Goal: Communication & Community: Answer question/provide support

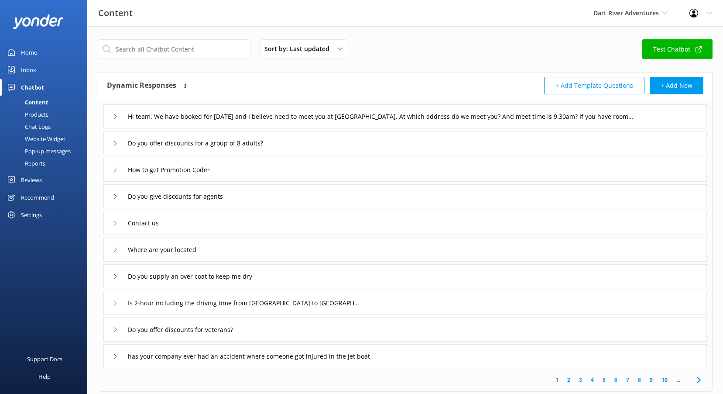
click at [52, 179] on link "Reviews" at bounding box center [43, 179] width 87 height 17
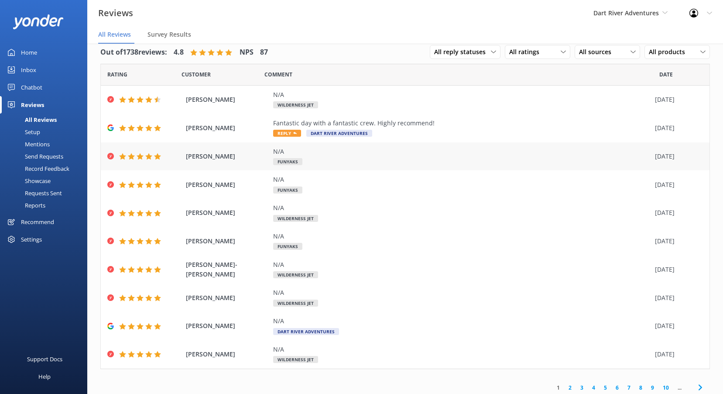
scroll to position [15, 0]
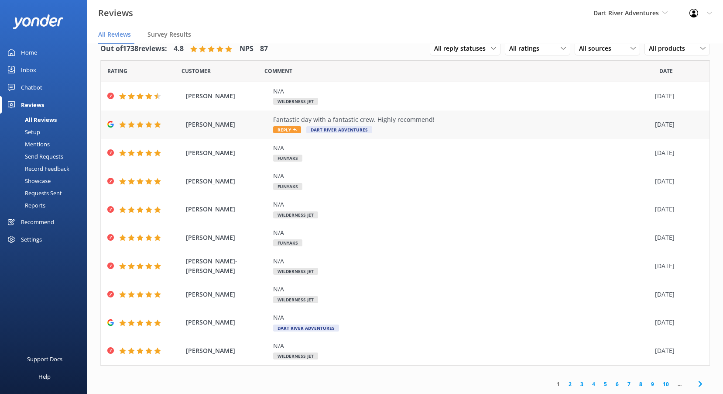
click at [295, 129] on icon at bounding box center [294, 129] width 3 height 3
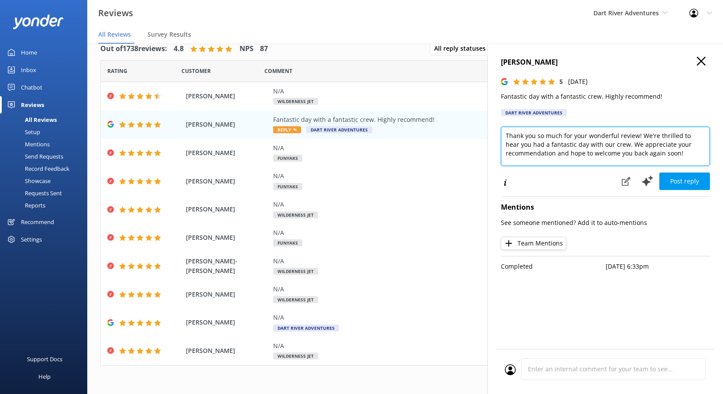
click at [687, 153] on textarea "Thank you so much for your wonderful review! We're thrilled to hear you had a f…" at bounding box center [605, 146] width 209 height 39
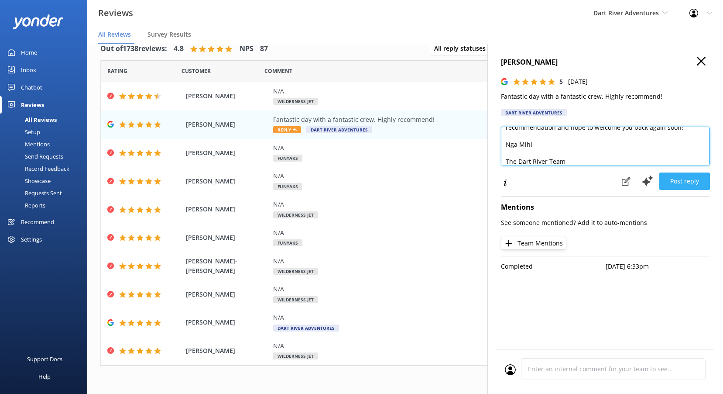
type textarea "Thank you so much for your wonderful review! We're thrilled to hear you had a f…"
click at [668, 177] on button "Post reply" at bounding box center [685, 180] width 51 height 17
